Goal: Task Accomplishment & Management: Manage account settings

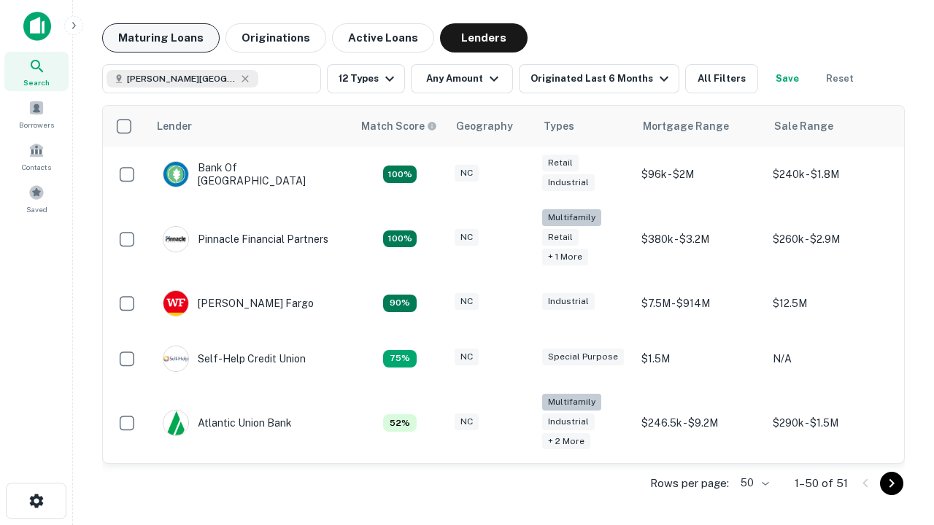
click at [160, 38] on button "Maturing Loans" at bounding box center [160, 37] width 117 height 29
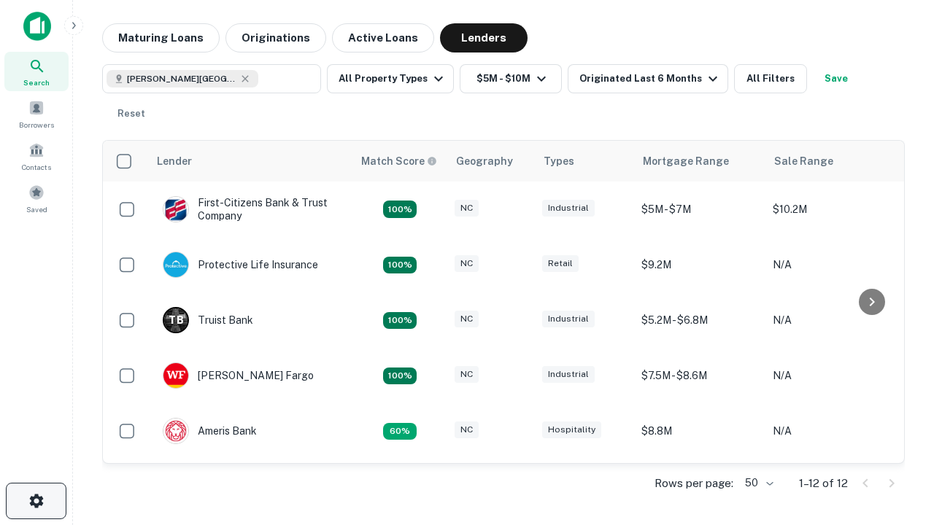
click at [36, 501] on icon "button" at bounding box center [37, 501] width 18 height 18
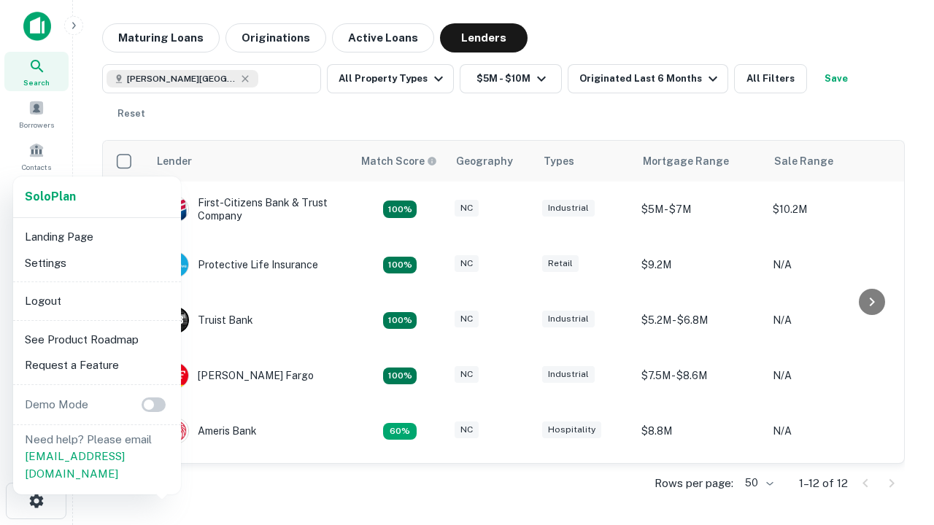
click at [96, 301] on li "Logout" at bounding box center [97, 301] width 156 height 26
